Goal: Task Accomplishment & Management: Manage account settings

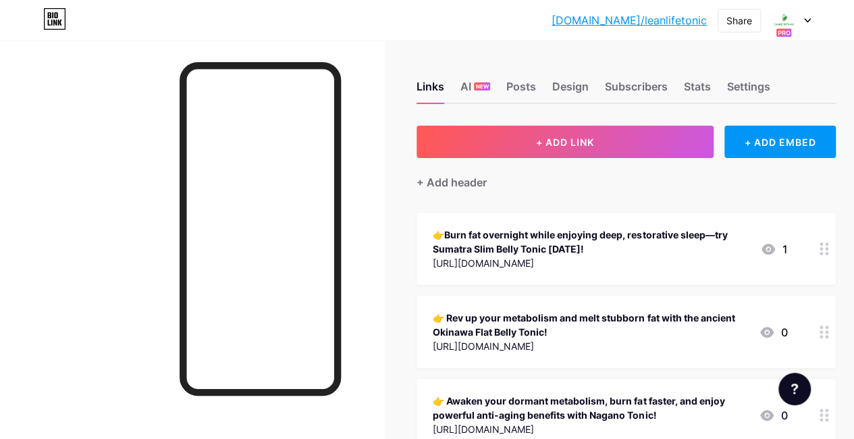
click at [811, 18] on div "[DOMAIN_NAME]/leanli... [DOMAIN_NAME]/leanlifetonic Share Switch accounts LeanL…" at bounding box center [427, 20] width 854 height 24
click at [809, 19] on icon at bounding box center [807, 20] width 5 height 3
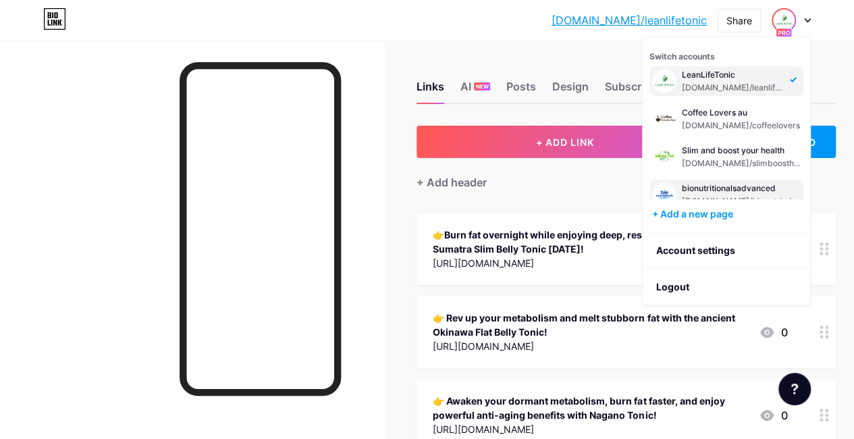
scroll to position [16, 0]
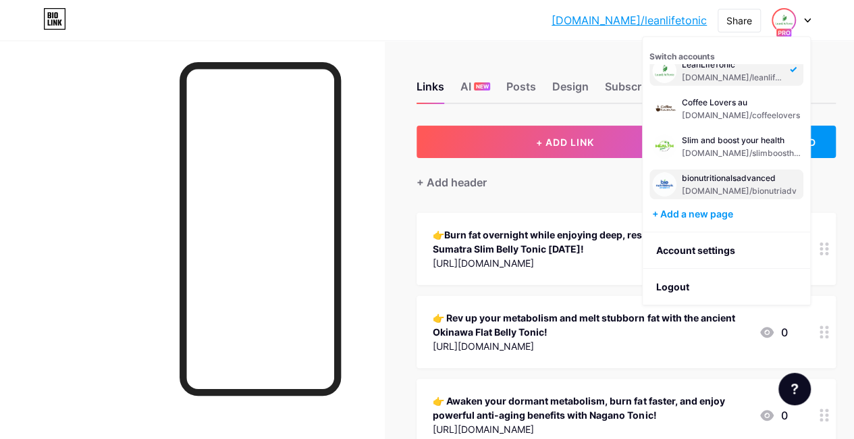
click at [707, 174] on div "bionutritionalsadvanced" at bounding box center [739, 178] width 115 height 11
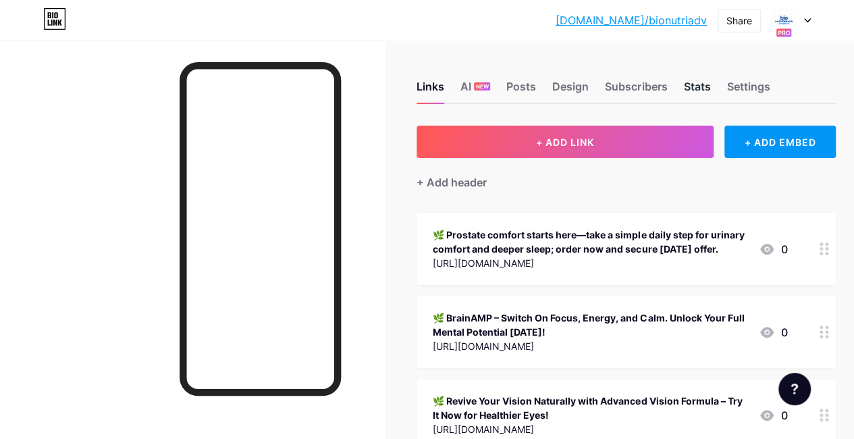
click at [710, 84] on div "Stats" at bounding box center [696, 90] width 27 height 24
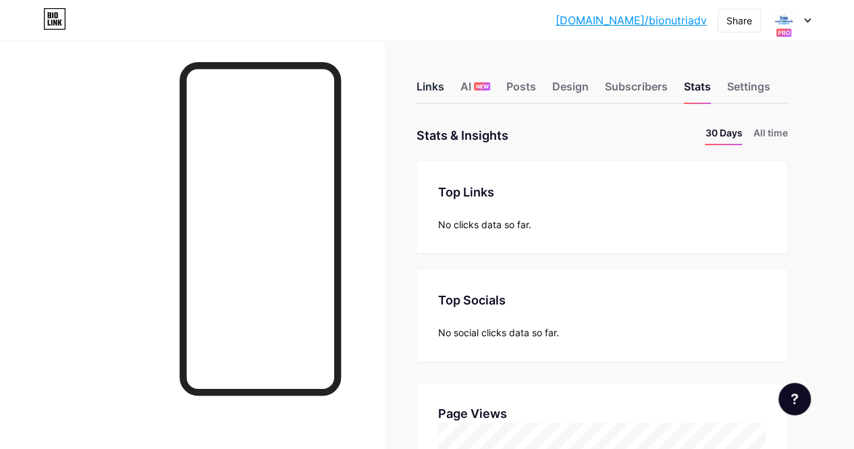
click at [444, 86] on div "Links" at bounding box center [431, 90] width 28 height 24
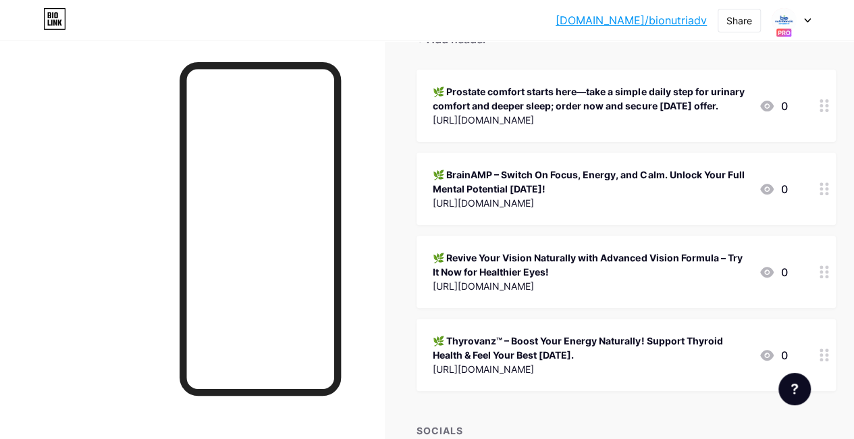
scroll to position [146, 0]
